Goal: Information Seeking & Learning: Find specific page/section

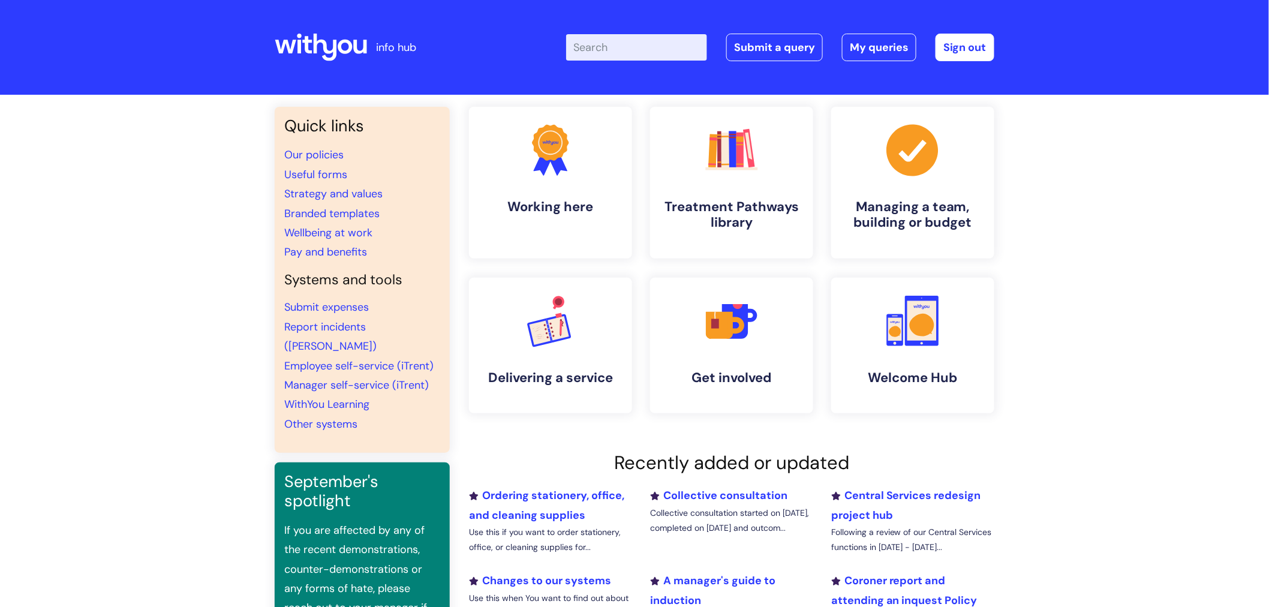
drag, startPoint x: 655, startPoint y: 26, endPoint x: 660, endPoint y: 37, distance: 11.8
click at [655, 26] on div "Enter your search term here... Search Submit a query My queries Welcome Laura G…" at bounding box center [723, 47] width 541 height 71
click at [663, 48] on input "Enter your search term here..." at bounding box center [636, 47] width 141 height 26
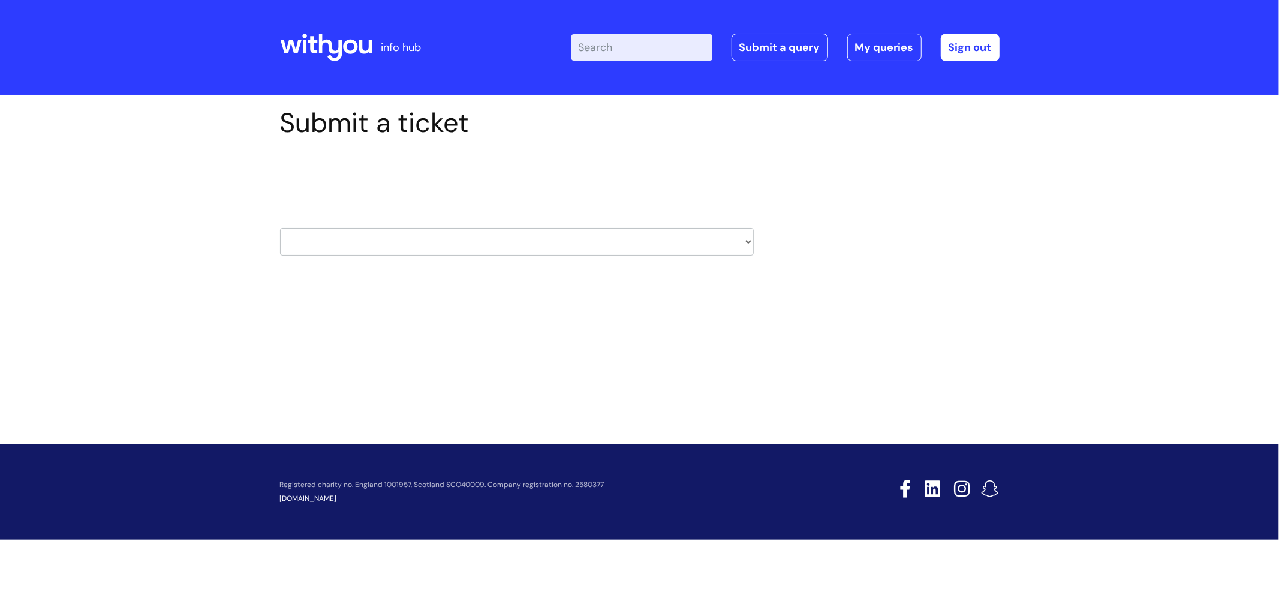
click at [645, 55] on input "Enter your search term here..." at bounding box center [642, 47] width 141 height 26
type input "useful forms"
click button "Search" at bounding box center [0, 0] width 0 height 0
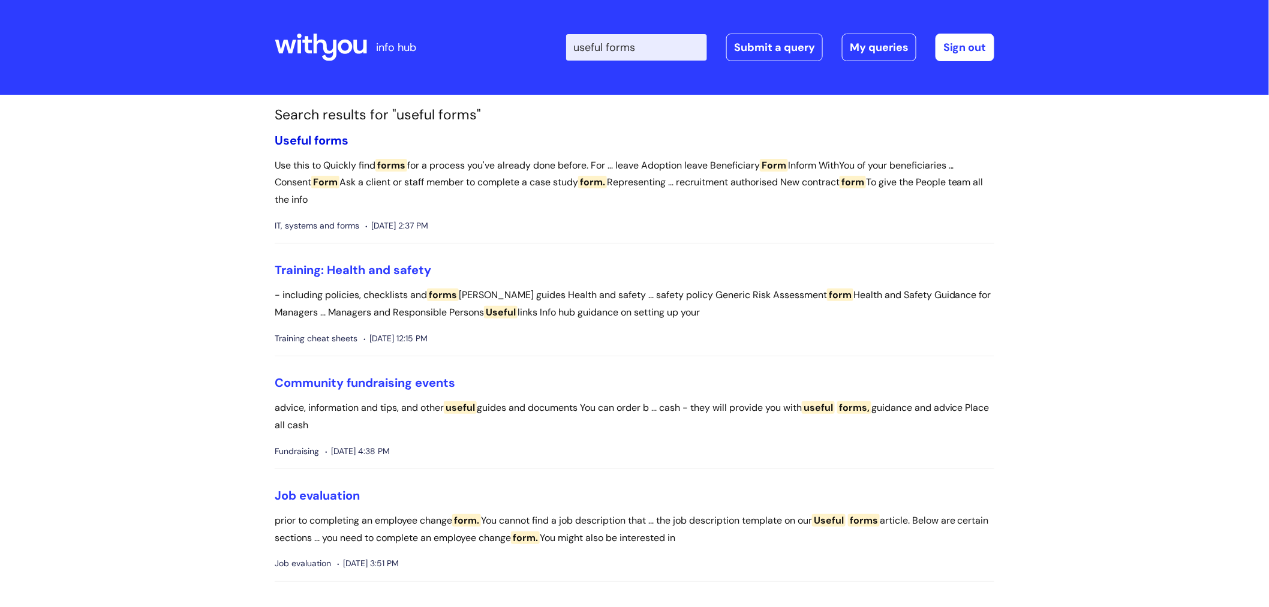
click at [300, 140] on span "Useful" at bounding box center [293, 141] width 37 height 16
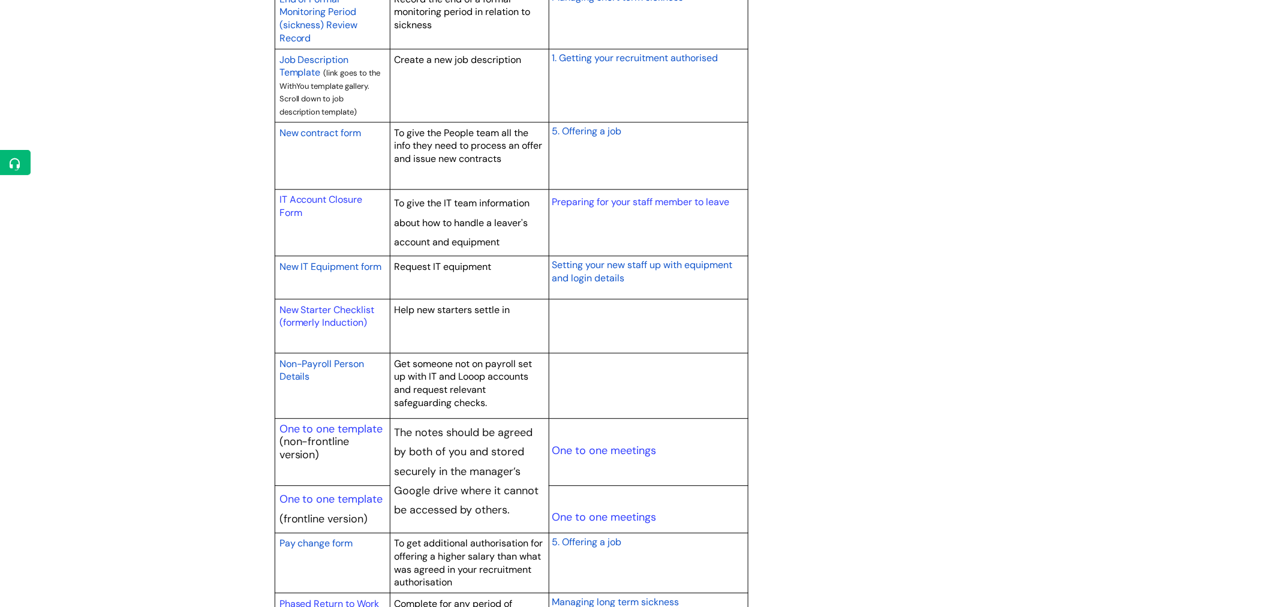
scroll to position [1132, 0]
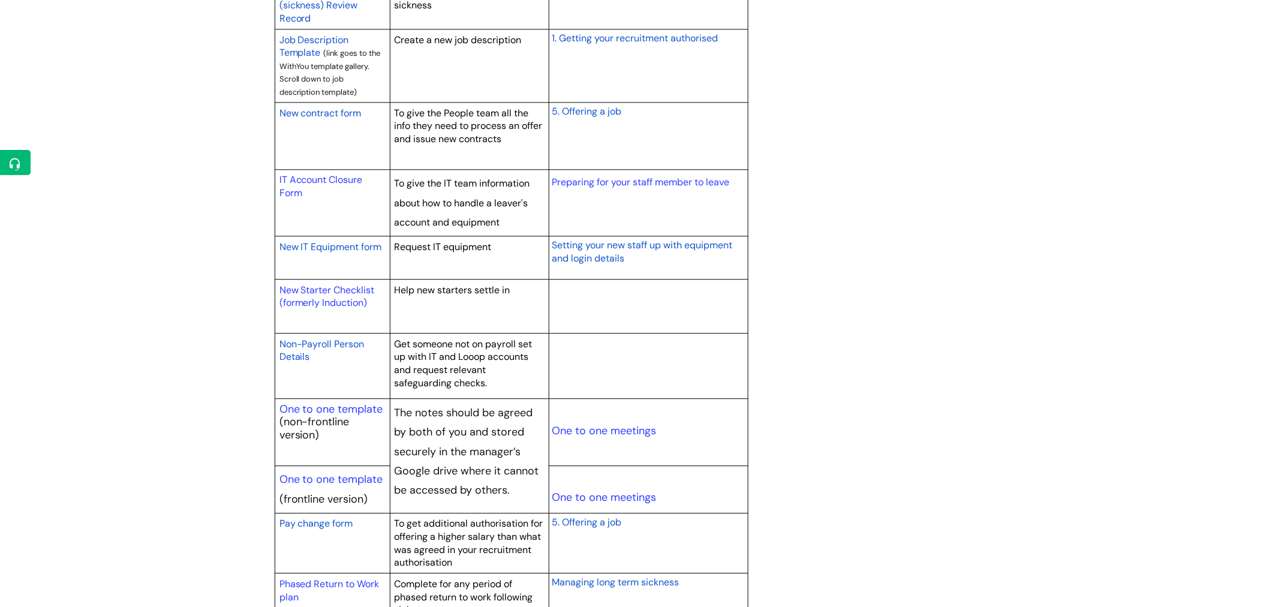
click at [339, 344] on span "Non-Payroll Person Details" at bounding box center [321, 351] width 85 height 26
